Goal: Complete application form

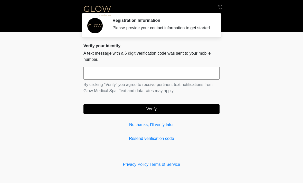
click at [193, 80] on input "text" at bounding box center [152, 73] width 136 height 13
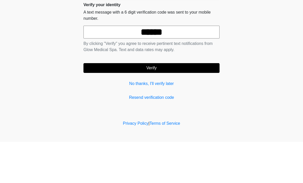
type input "******"
click at [175, 104] on button "Verify" at bounding box center [152, 109] width 136 height 10
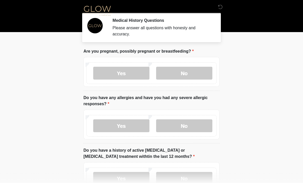
click at [199, 74] on label "No" at bounding box center [184, 73] width 56 height 13
click at [191, 126] on label "No" at bounding box center [184, 126] width 56 height 13
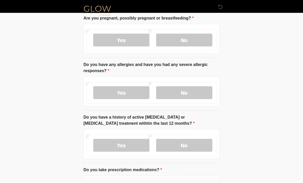
click at [194, 142] on label "No" at bounding box center [184, 145] width 56 height 13
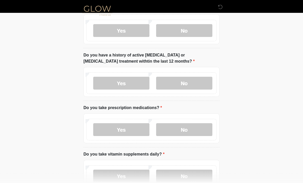
click at [196, 132] on label "No" at bounding box center [184, 130] width 56 height 13
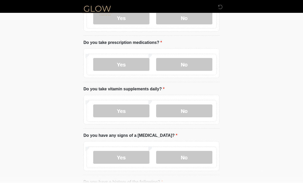
click at [130, 114] on label "Yes" at bounding box center [121, 111] width 56 height 13
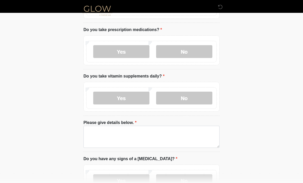
scroll to position [173, 0]
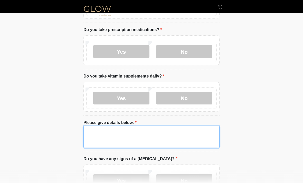
click at [175, 128] on textarea "Please give details below." at bounding box center [152, 137] width 136 height 22
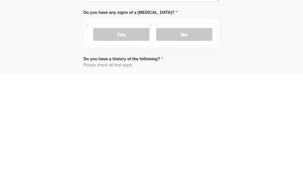
click at [204, 136] on label "No" at bounding box center [184, 142] width 56 height 13
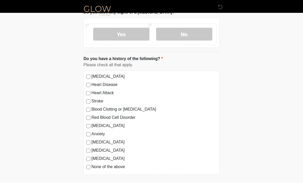
click at [116, 167] on label "None of the above" at bounding box center [154, 167] width 125 height 6
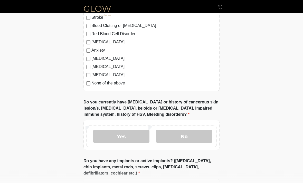
scroll to position [404, 0]
click at [195, 135] on label "No" at bounding box center [184, 136] width 56 height 13
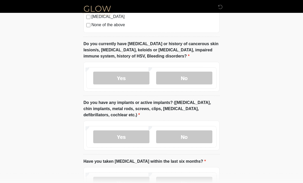
scroll to position [463, 0]
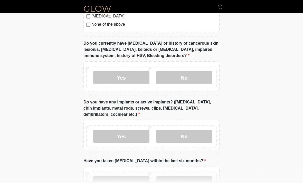
click at [203, 139] on label "No" at bounding box center [184, 136] width 56 height 13
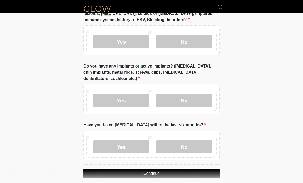
scroll to position [504, 0]
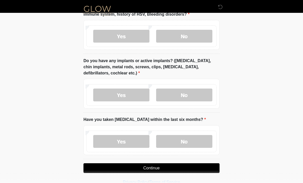
click at [195, 139] on label "No" at bounding box center [184, 141] width 56 height 13
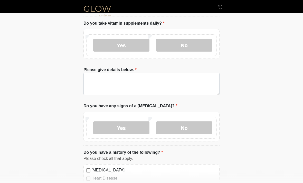
scroll to position [220, 0]
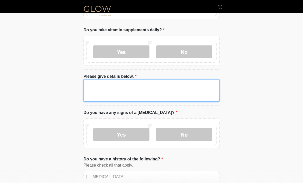
click at [175, 94] on textarea "Please give details below." at bounding box center [152, 91] width 136 height 22
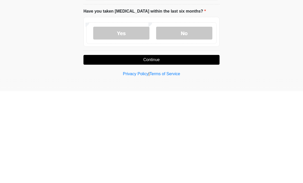
type textarea "**********"
click at [191, 147] on button "Continue" at bounding box center [152, 152] width 136 height 10
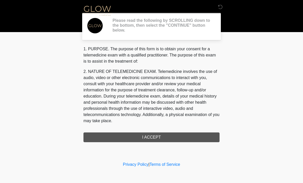
scroll to position [0, 0]
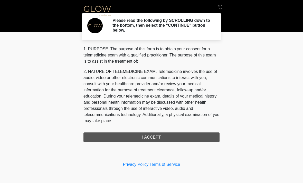
click at [194, 139] on div "1. PURPOSE. The purpose of this form is to obtain your consent for a telemedici…" at bounding box center [152, 94] width 136 height 96
click at [188, 136] on div "1. PURPOSE. The purpose of this form is to obtain your consent for a telemedici…" at bounding box center [152, 94] width 136 height 96
click at [187, 139] on div "1. PURPOSE. The purpose of this form is to obtain your consent for a telemedici…" at bounding box center [152, 94] width 136 height 96
click at [187, 137] on div "1. PURPOSE. The purpose of this form is to obtain your consent for a telemedici…" at bounding box center [152, 94] width 136 height 96
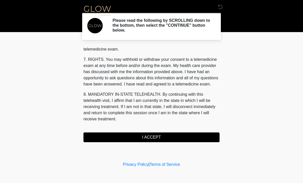
scroll to position [218, 0]
click at [188, 134] on button "I ACCEPT" at bounding box center [152, 138] width 136 height 10
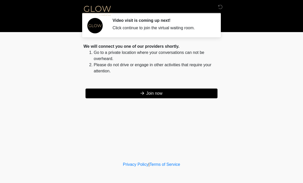
click at [174, 94] on button "Join now" at bounding box center [152, 94] width 132 height 10
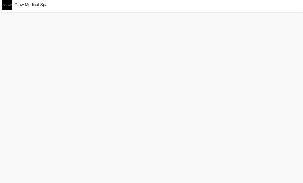
scroll to position [18, 0]
